Goal: Transaction & Acquisition: Download file/media

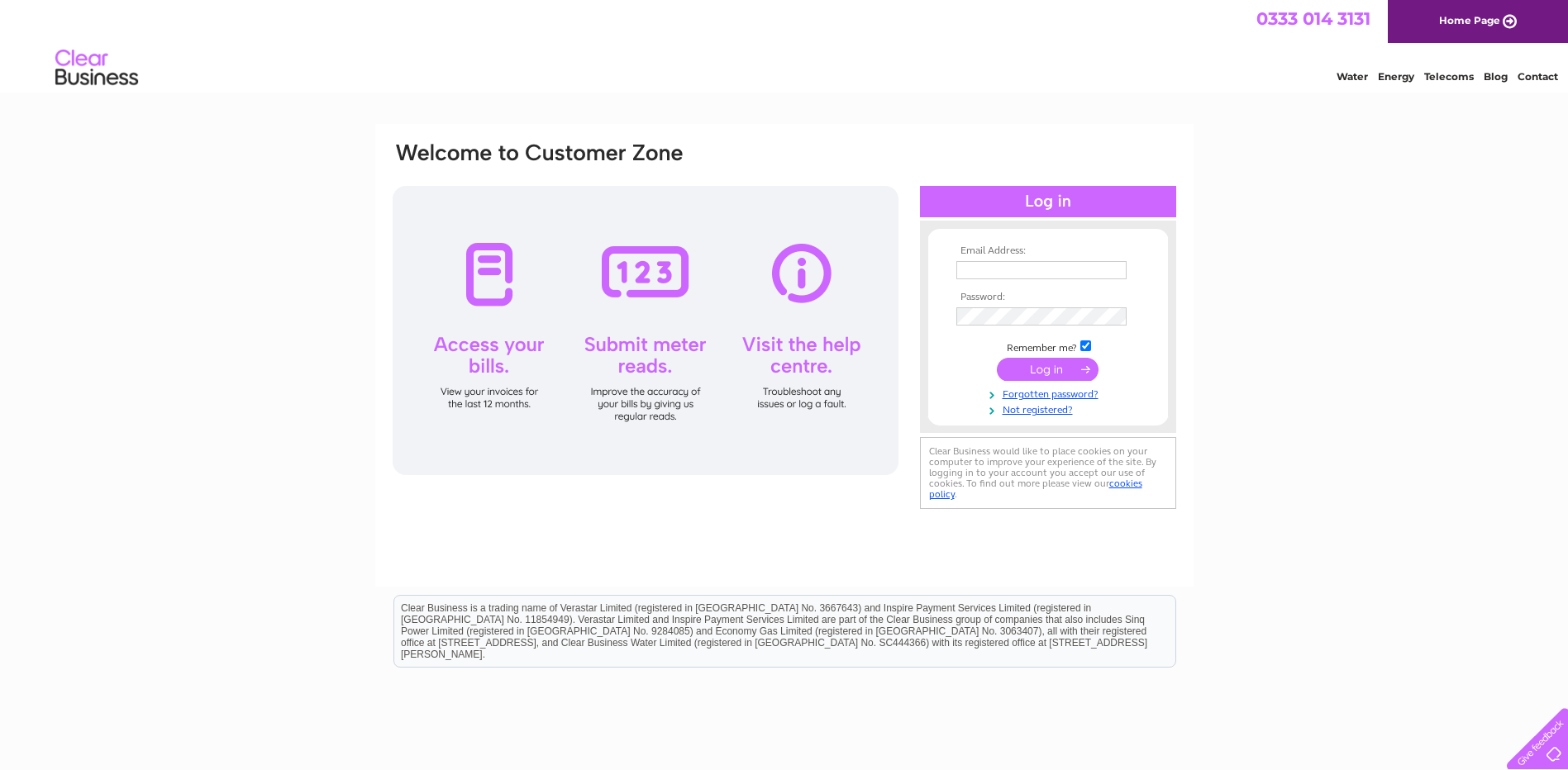
type input "cindy@angliagreenrecyclingltd.co.uk"
click at [1054, 372] on input "submit" at bounding box center [1047, 369] width 102 height 23
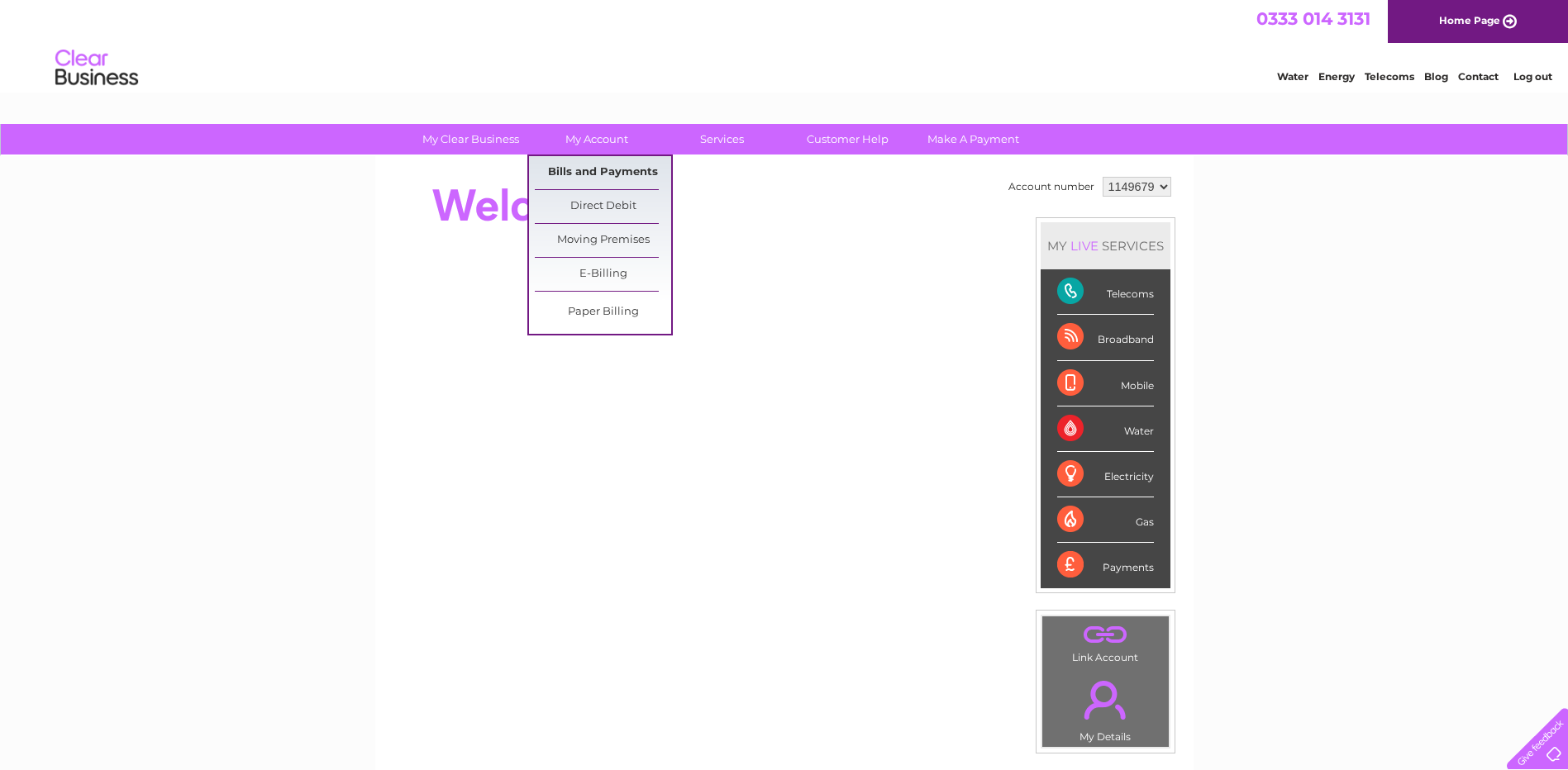
click at [601, 164] on link "Bills and Payments" at bounding box center [603, 173] width 136 height 33
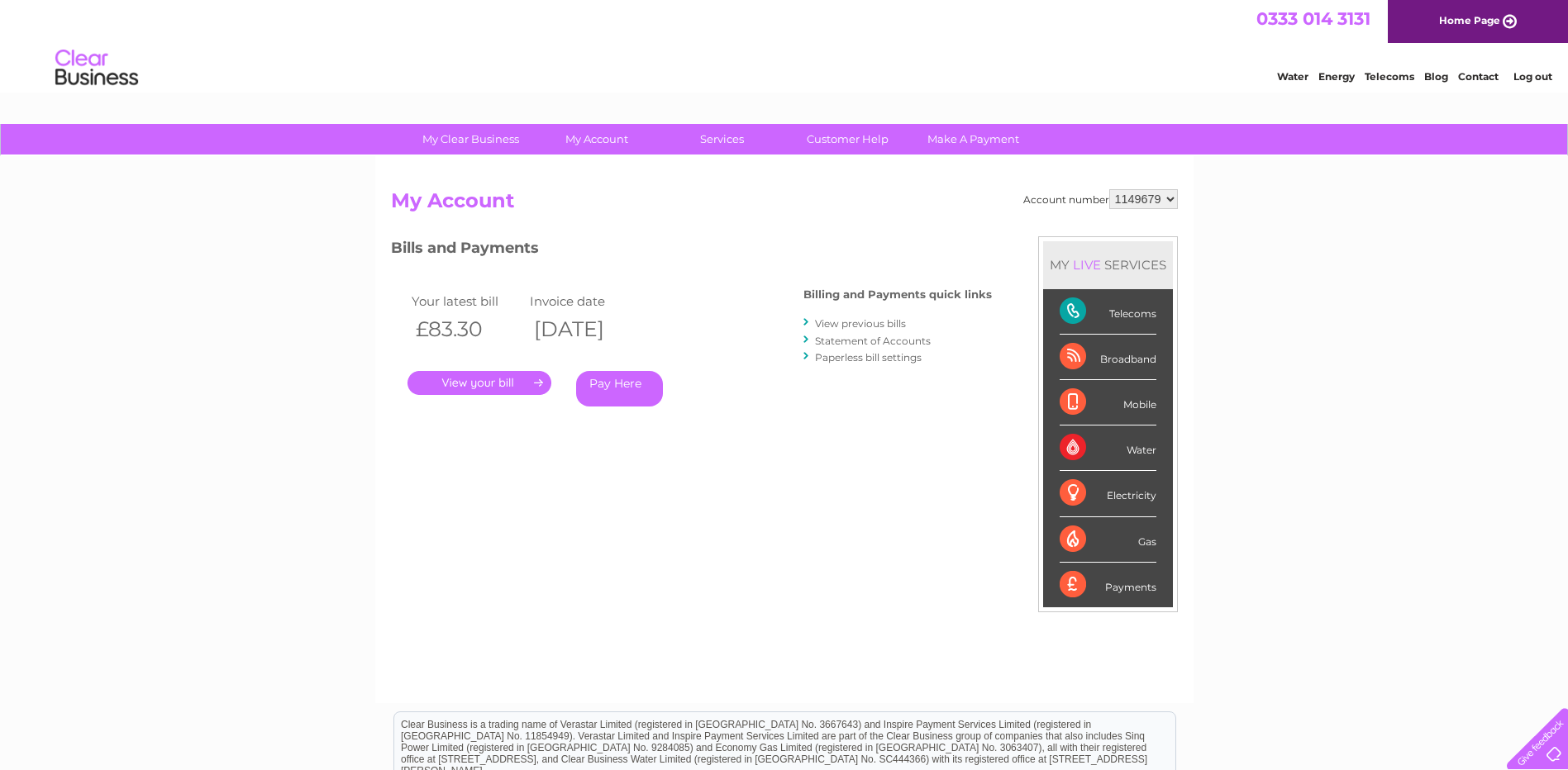
click at [528, 373] on link "." at bounding box center [479, 382] width 144 height 24
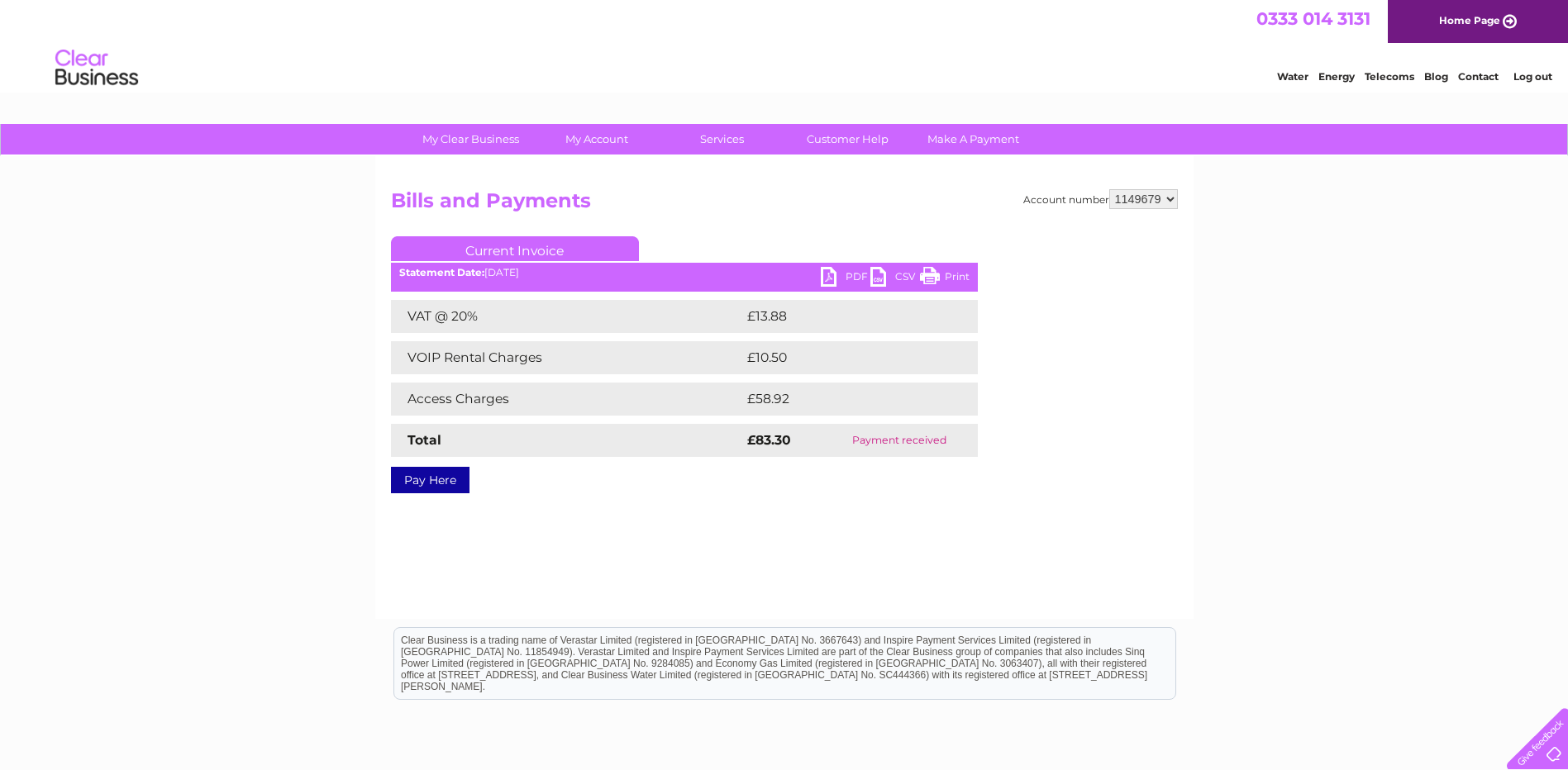
click at [834, 271] on link "PDF" at bounding box center [845, 278] width 50 height 24
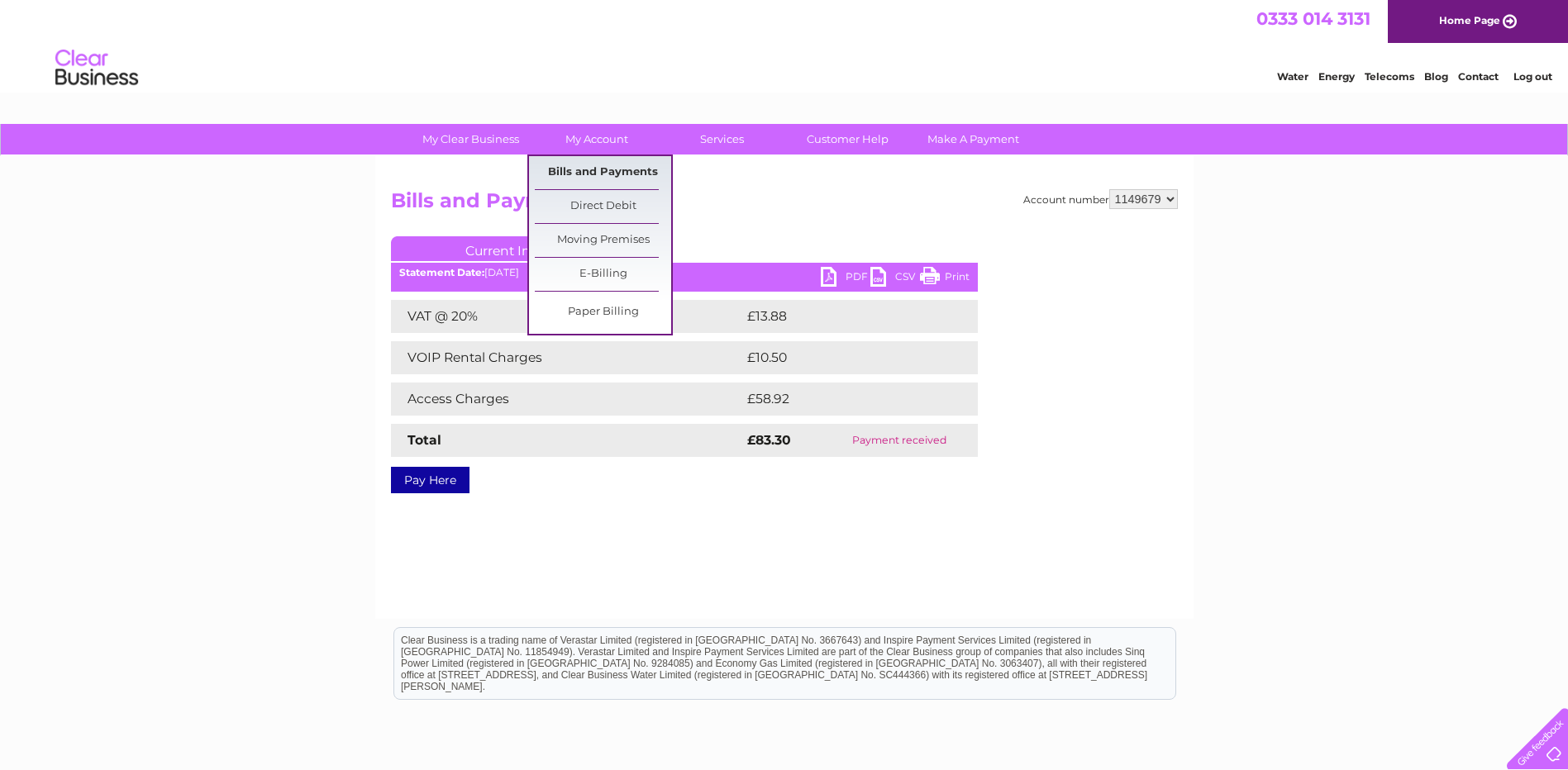
click at [610, 164] on link "Bills and Payments" at bounding box center [603, 173] width 136 height 33
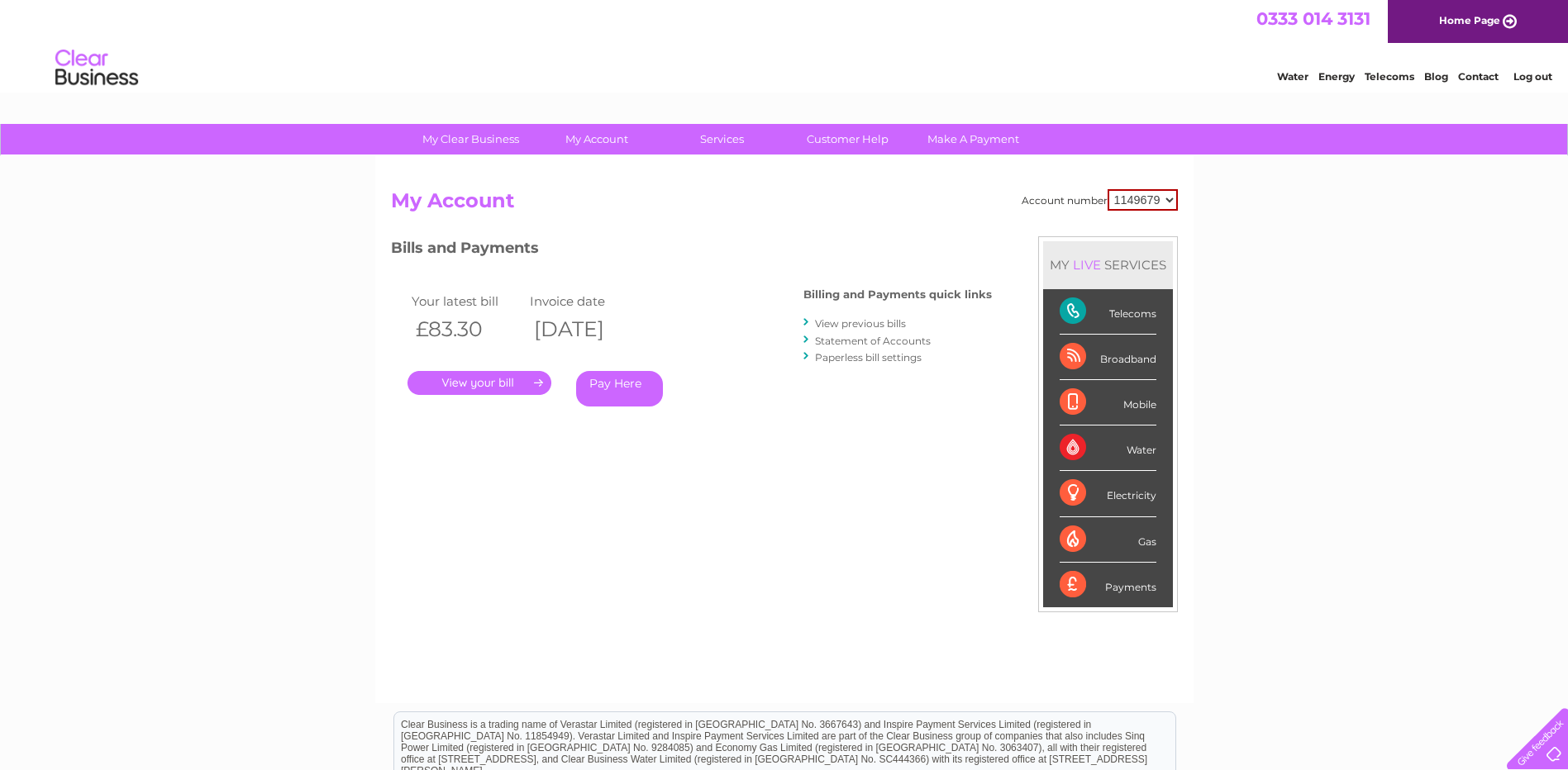
click at [859, 321] on link "View previous bills" at bounding box center [860, 323] width 91 height 13
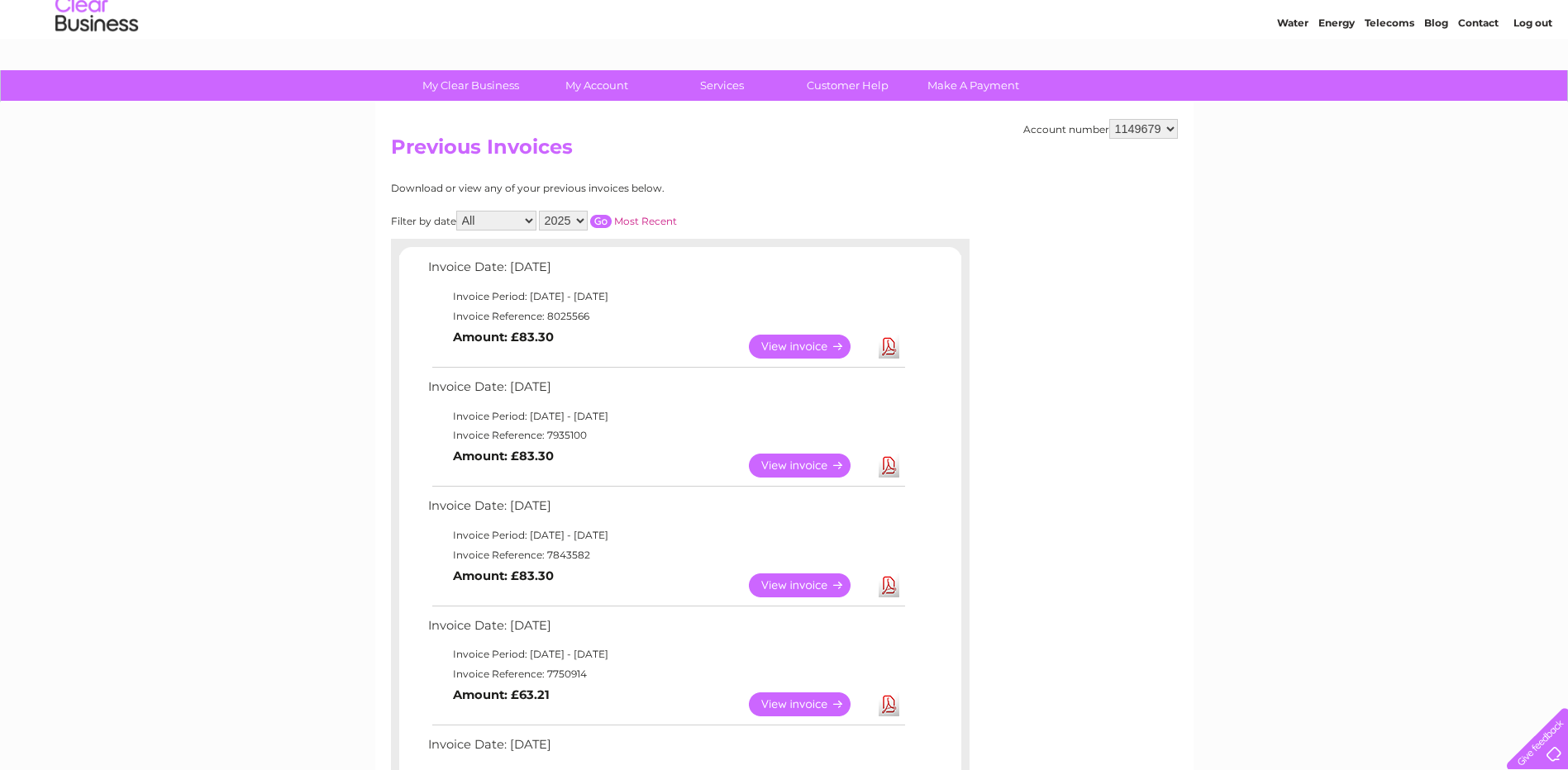
scroll to position [83, 0]
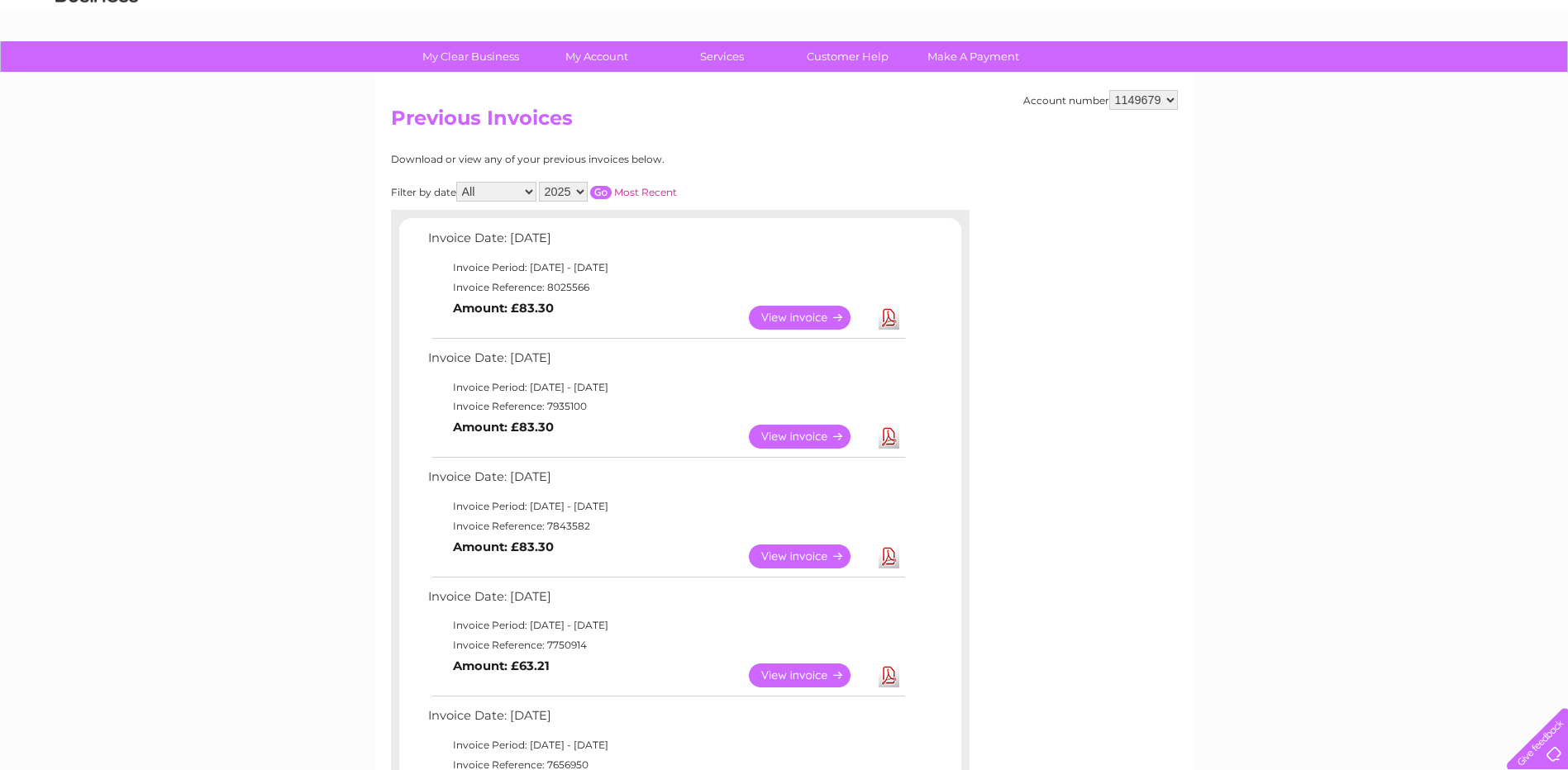
click at [891, 433] on link "Download" at bounding box center [889, 437] width 20 height 24
click at [887, 553] on link "Download" at bounding box center [889, 556] width 20 height 24
